Goal: Navigation & Orientation: Understand site structure

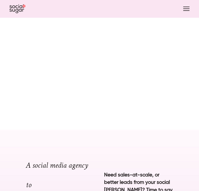
click at [186, 8] on use "Open navigation menu" at bounding box center [186, 9] width 6 height 4
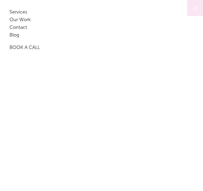
click at [23, 19] on link "Our Work" at bounding box center [94, 21] width 168 height 8
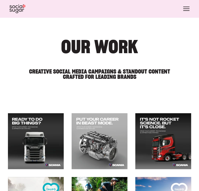
click at [190, 11] on button "Open navigation menu" at bounding box center [186, 8] width 11 height 9
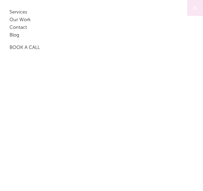
click at [24, 11] on link "Services" at bounding box center [94, 14] width 168 height 8
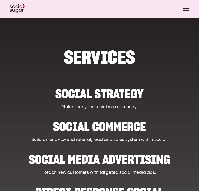
click at [187, 12] on button "Open navigation menu" at bounding box center [186, 8] width 11 height 9
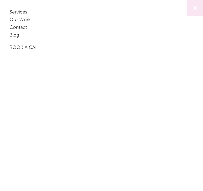
click at [25, 26] on link "Contact" at bounding box center [94, 29] width 168 height 8
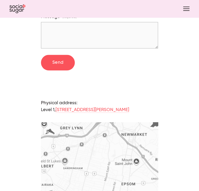
scroll to position [469, 0]
